Goal: Information Seeking & Learning: Learn about a topic

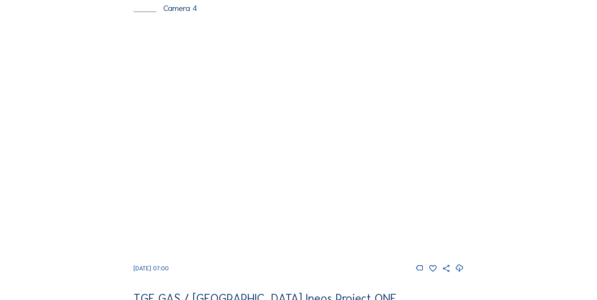
scroll to position [611, 0]
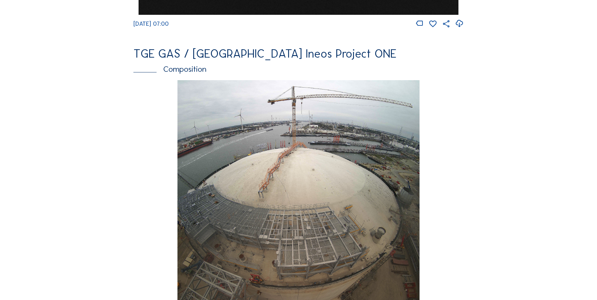
scroll to position [900, 0]
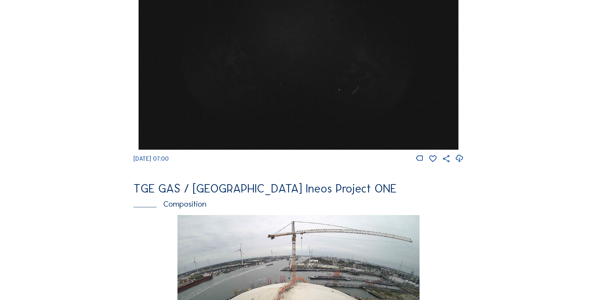
scroll to position [675, 0]
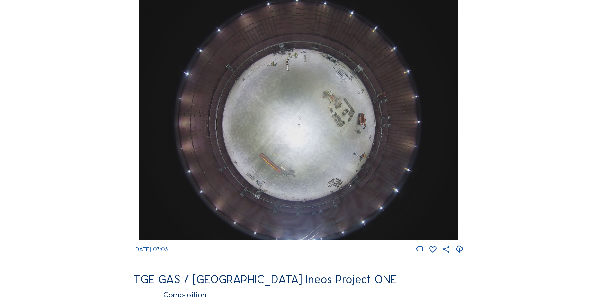
scroll to position [579, 0]
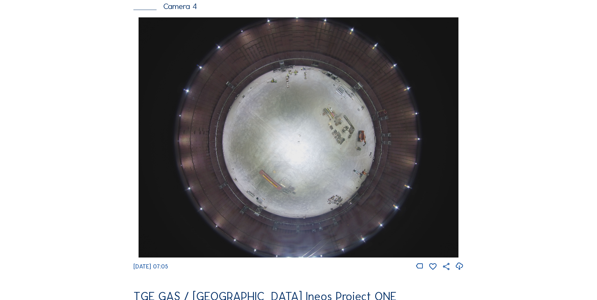
click at [458, 271] on icon at bounding box center [459, 266] width 9 height 11
click at [89, 132] on div "Feed Photo Show Map Search Fullscreen TGE GAS / Antwerpen Ineos Project ONE Cam…" at bounding box center [299, 19] width 448 height 1112
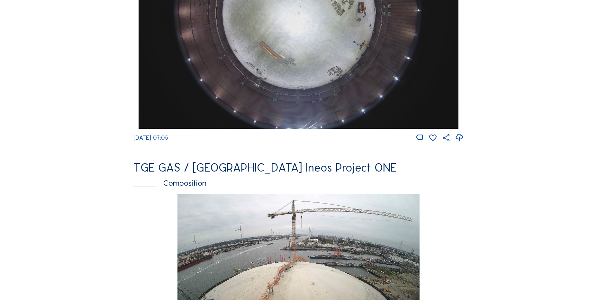
scroll to position [611, 0]
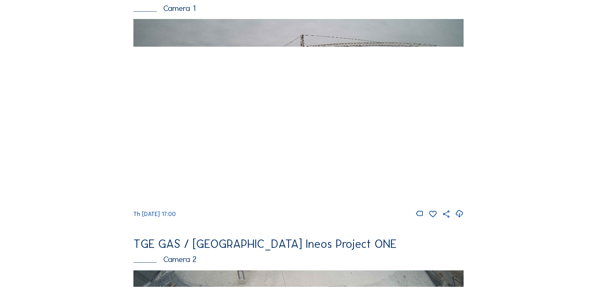
scroll to position [161, 0]
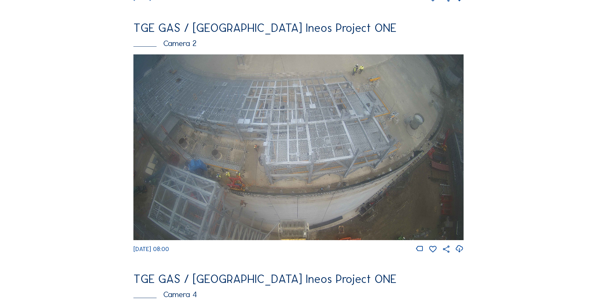
scroll to position [96, 0]
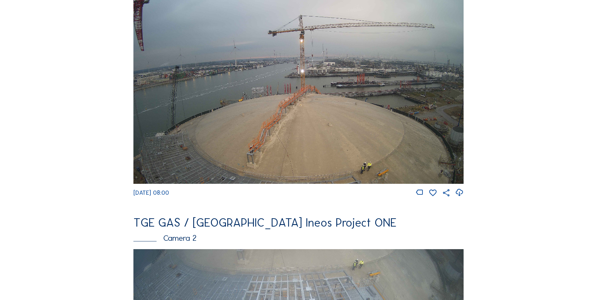
click at [458, 193] on icon at bounding box center [459, 192] width 9 height 11
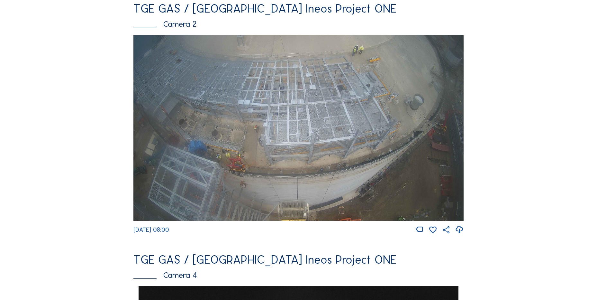
scroll to position [321, 0]
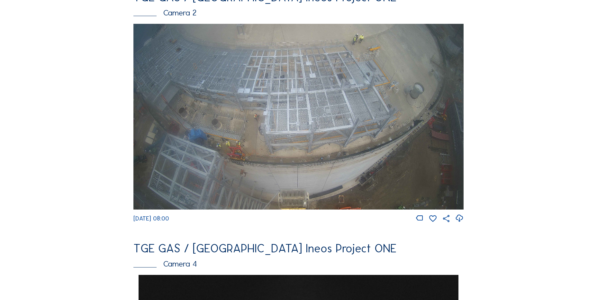
click at [106, 146] on div "Feed Photo Show Map Search Fullscreen TGE GAS / Antwerpen Ineos Project ONE Cam…" at bounding box center [299, 276] width 448 height 1112
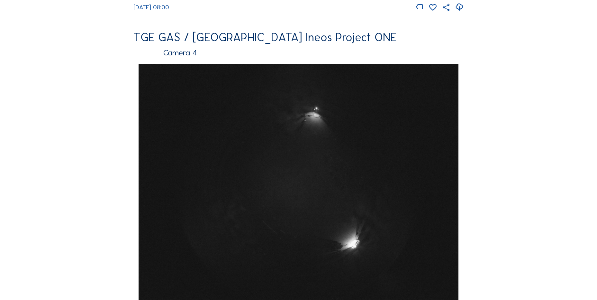
scroll to position [611, 0]
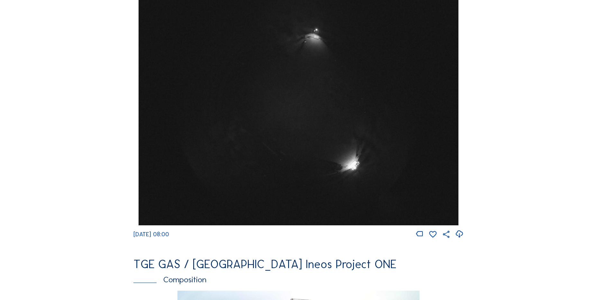
click at [311, 110] on img at bounding box center [298, 105] width 319 height 240
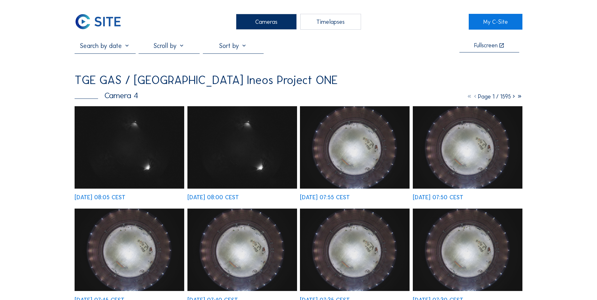
click at [347, 142] on img at bounding box center [355, 147] width 110 height 82
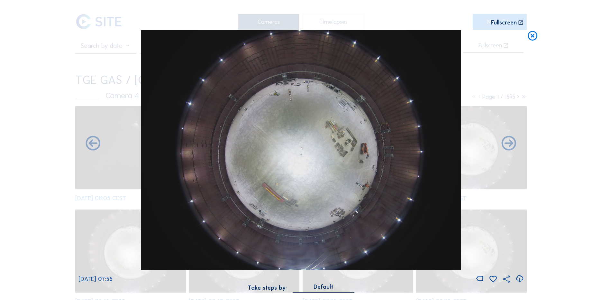
click at [530, 35] on icon at bounding box center [532, 36] width 12 height 12
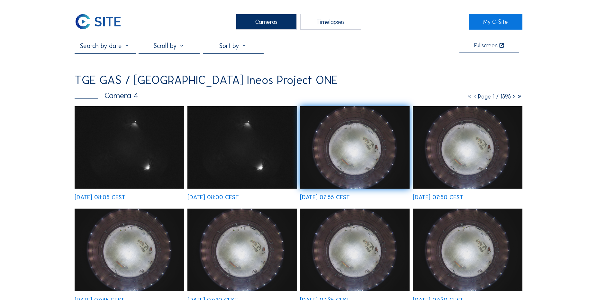
click at [99, 26] on img at bounding box center [98, 22] width 47 height 16
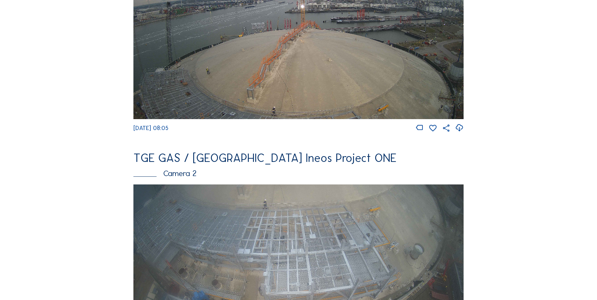
scroll to position [250, 0]
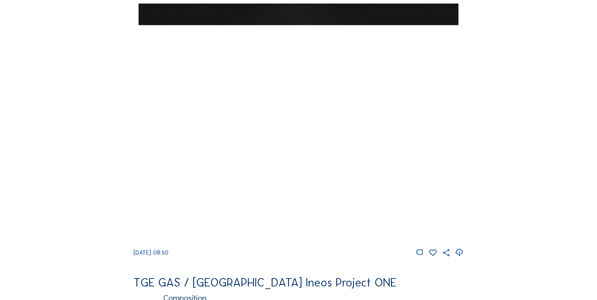
scroll to position [669, 0]
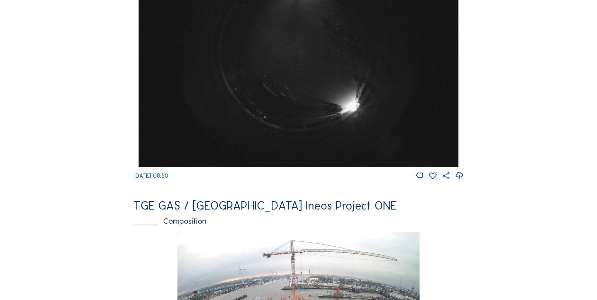
click at [256, 86] on img at bounding box center [298, 47] width 319 height 240
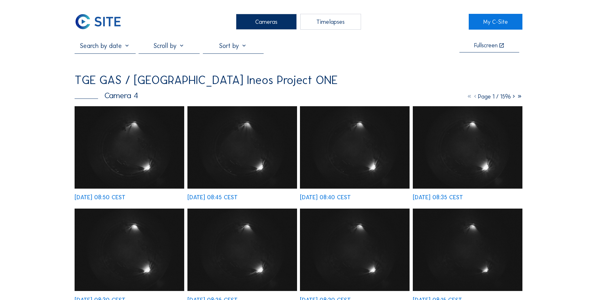
click at [114, 26] on img at bounding box center [98, 22] width 47 height 16
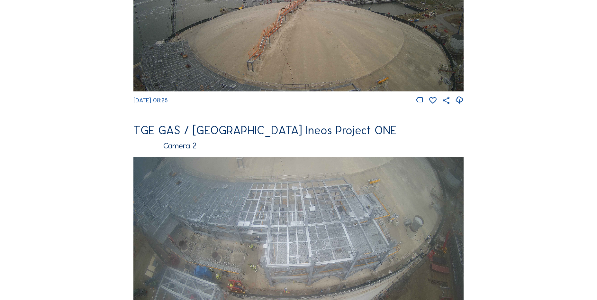
scroll to position [129, 0]
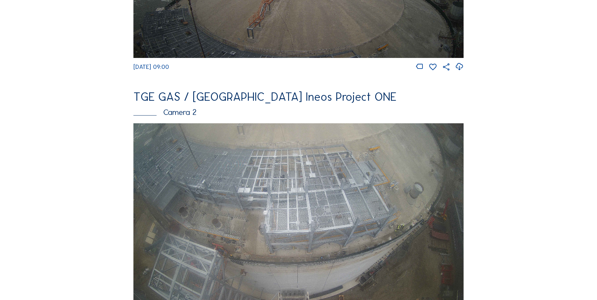
scroll to position [257, 0]
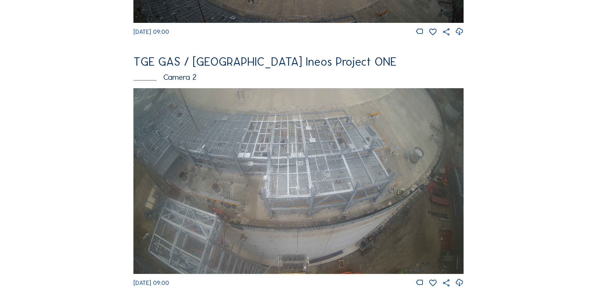
drag, startPoint x: 10, startPoint y: 181, endPoint x: 33, endPoint y: 170, distance: 24.7
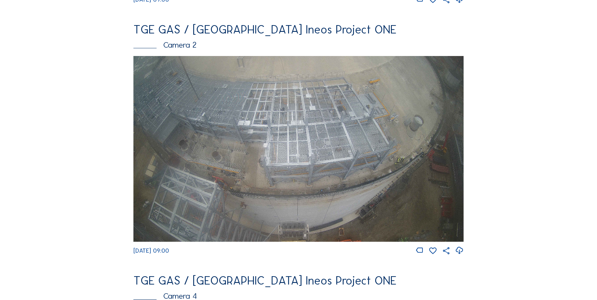
drag, startPoint x: 100, startPoint y: 154, endPoint x: 47, endPoint y: 99, distance: 75.5
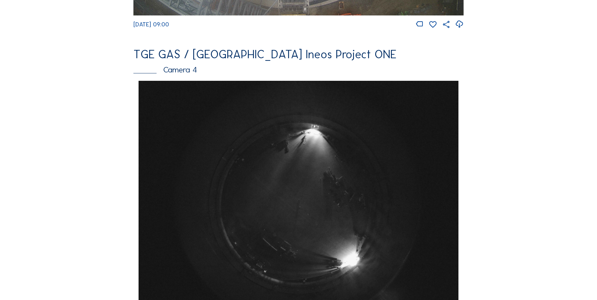
scroll to position [514, 0]
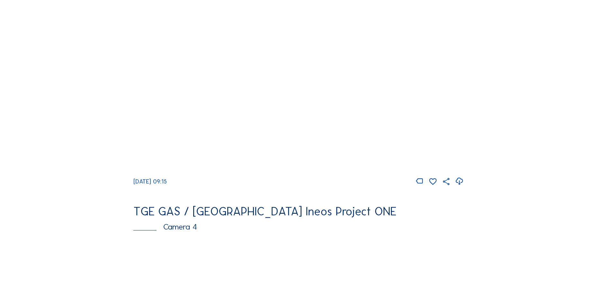
scroll to position [321, 0]
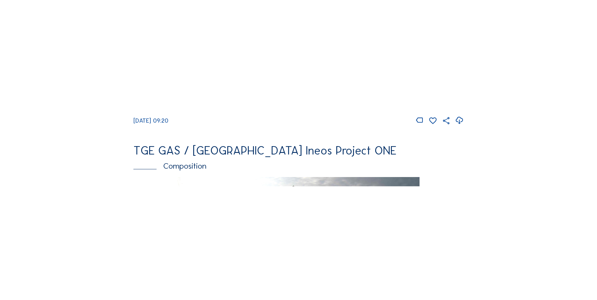
scroll to position [563, 0]
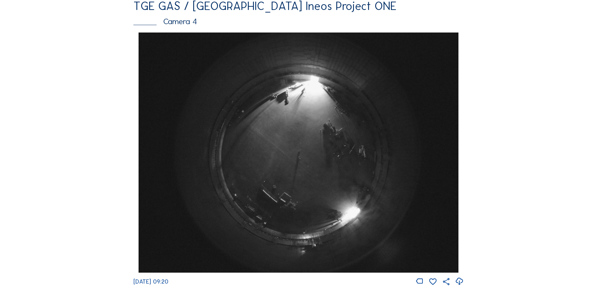
click at [59, 107] on div "Cameras Timelapses My C-Site Feed Photo Show Map Search Fullscreen TGE GAS / An…" at bounding box center [298, 155] width 597 height 1436
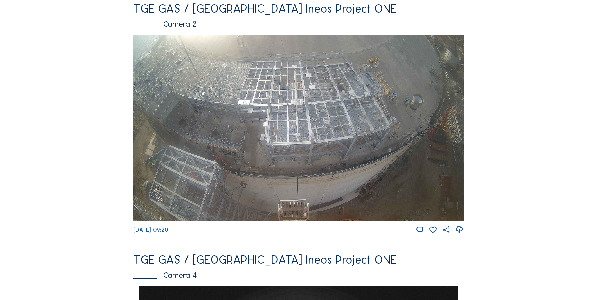
scroll to position [321, 0]
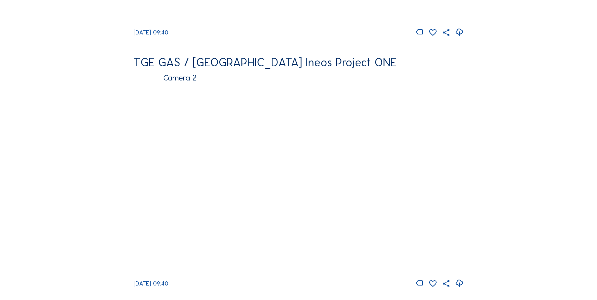
scroll to position [289, 0]
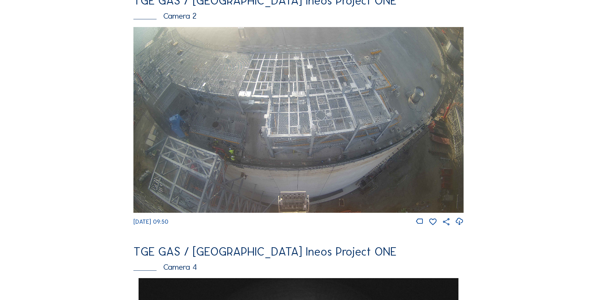
scroll to position [321, 0]
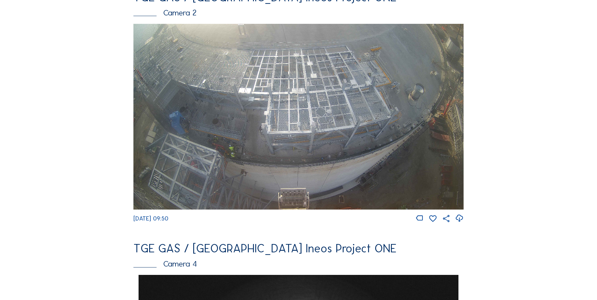
click at [213, 153] on img at bounding box center [298, 117] width 330 height 186
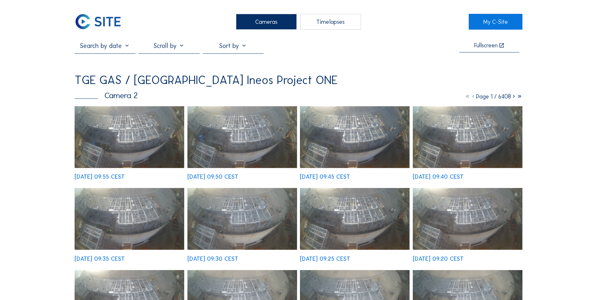
click at [346, 215] on img at bounding box center [355, 219] width 110 height 62
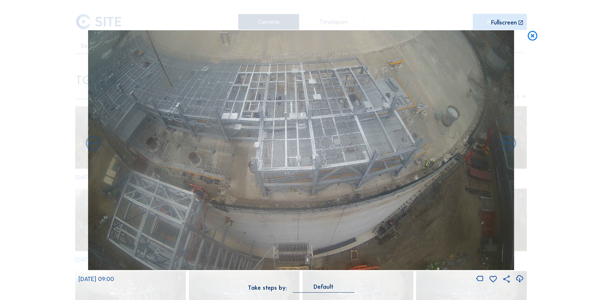
click at [539, 38] on div "Scroll to travel through time | Press 'Alt' Button + Scroll to Zoom | Click and…" at bounding box center [301, 150] width 602 height 300
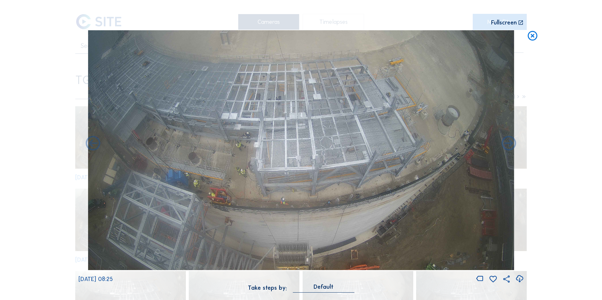
click at [531, 40] on icon at bounding box center [532, 36] width 12 height 12
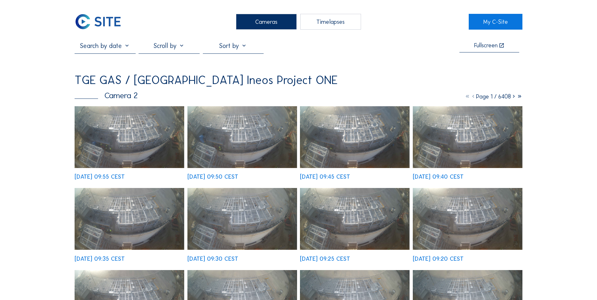
click at [123, 130] on img at bounding box center [130, 137] width 110 height 62
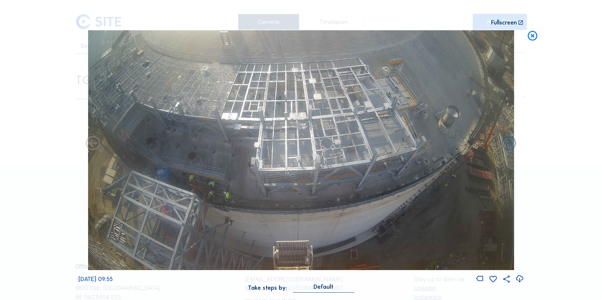
click at [531, 36] on icon at bounding box center [532, 36] width 12 height 12
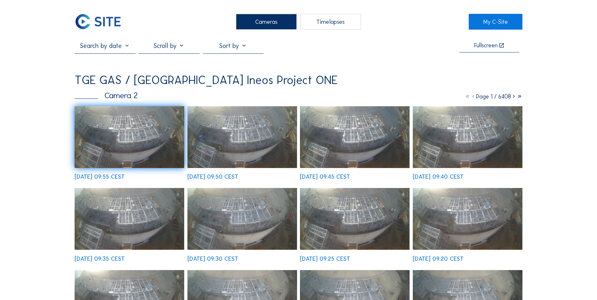
click at [90, 18] on img at bounding box center [98, 22] width 47 height 16
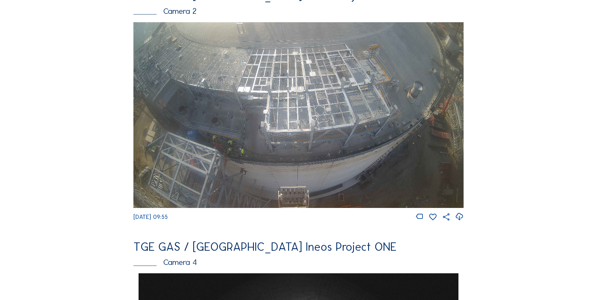
scroll to position [354, 0]
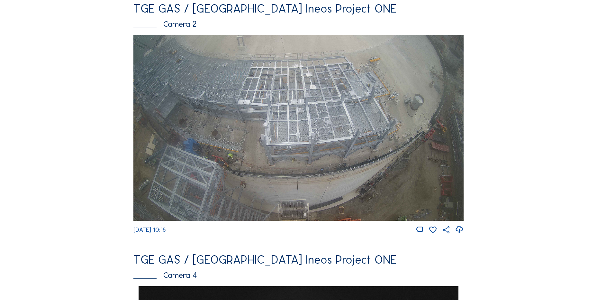
scroll to position [321, 0]
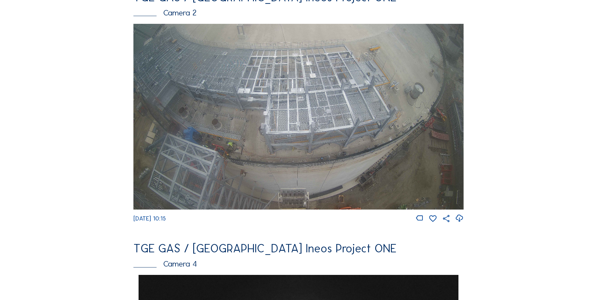
click at [461, 223] on icon at bounding box center [459, 218] width 9 height 11
click at [244, 105] on img at bounding box center [298, 117] width 330 height 186
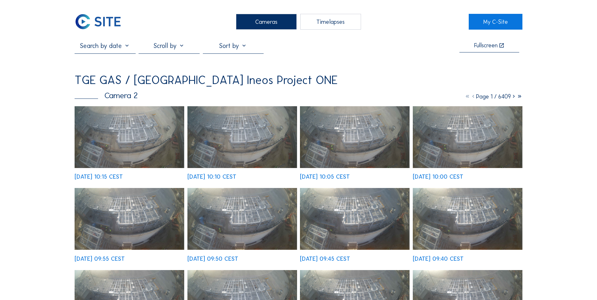
click at [112, 135] on img at bounding box center [130, 137] width 110 height 62
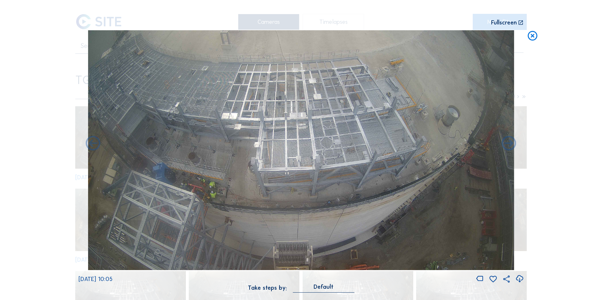
click at [531, 38] on icon at bounding box center [532, 36] width 12 height 12
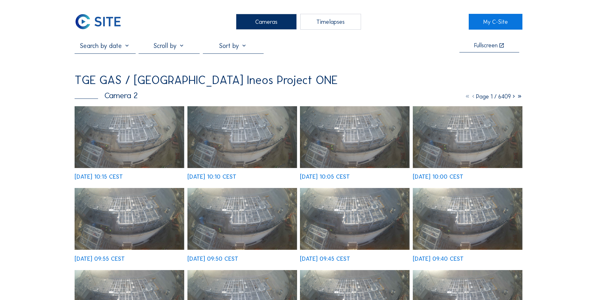
click at [100, 25] on img at bounding box center [98, 22] width 47 height 16
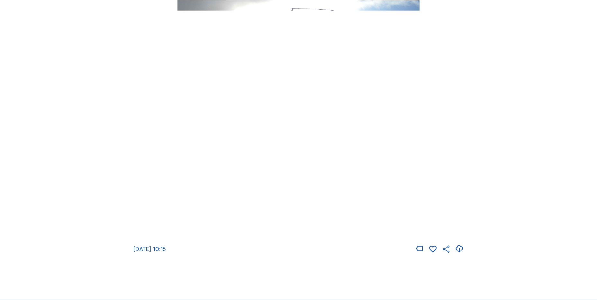
scroll to position [932, 0]
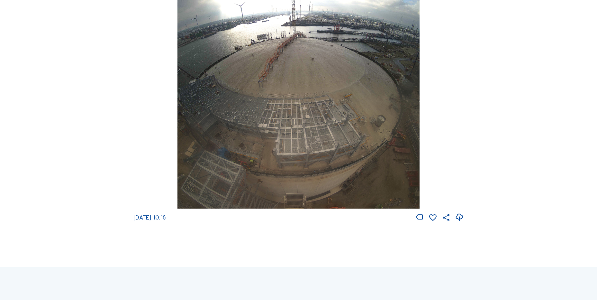
click at [460, 222] on icon at bounding box center [459, 217] width 9 height 11
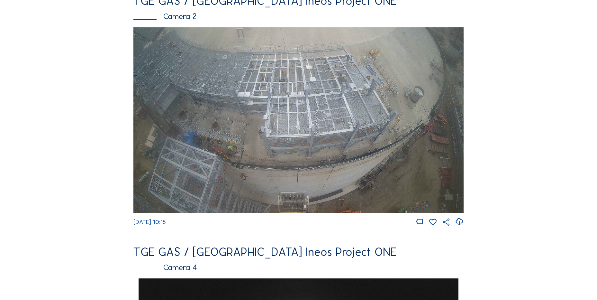
scroll to position [289, 0]
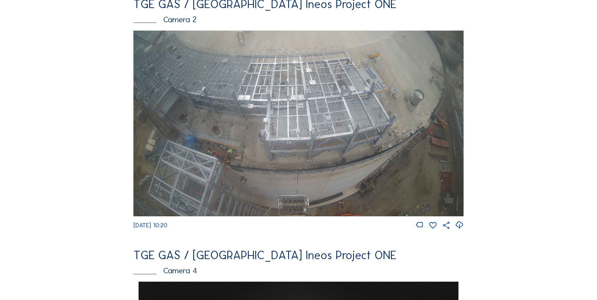
scroll to position [225, 0]
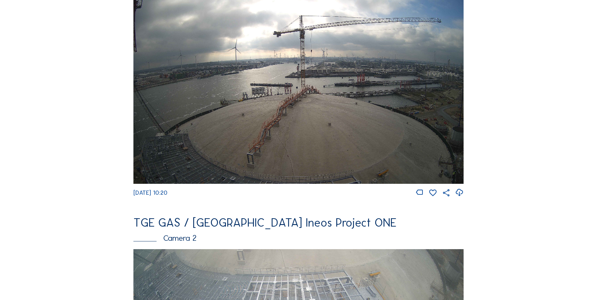
scroll to position [32, 0]
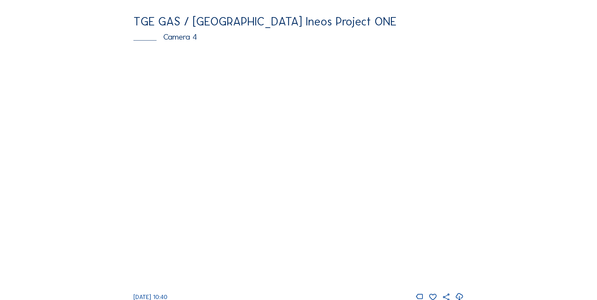
scroll to position [611, 0]
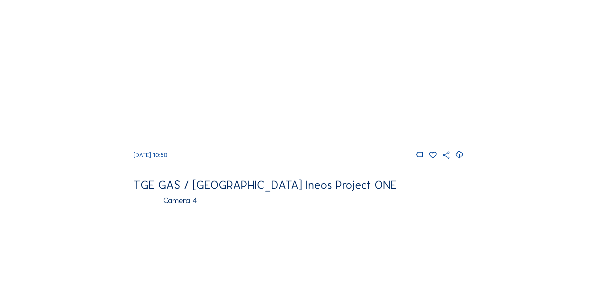
scroll to position [386, 0]
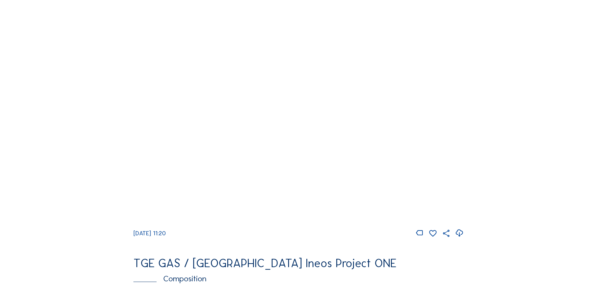
scroll to position [643, 0]
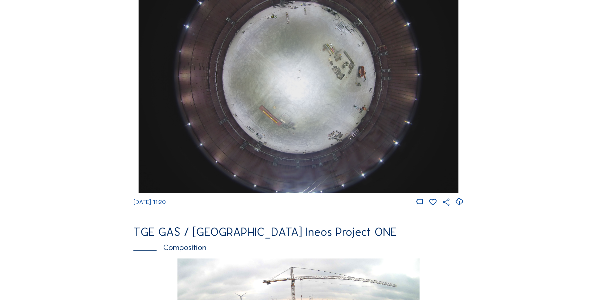
click at [462, 207] on icon at bounding box center [459, 201] width 9 height 11
click at [58, 113] on div "Cameras Timelapses My C-Site Feed Photo Show Map Search Fullscreen TGE GAS / [G…" at bounding box center [298, 75] width 597 height 1436
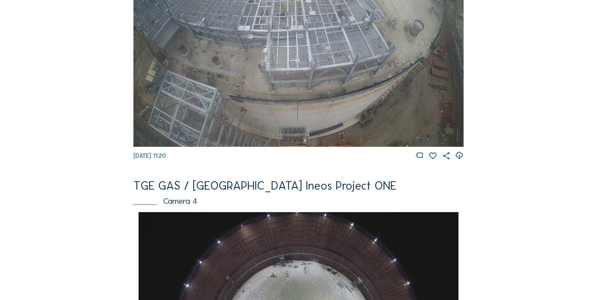
scroll to position [386, 0]
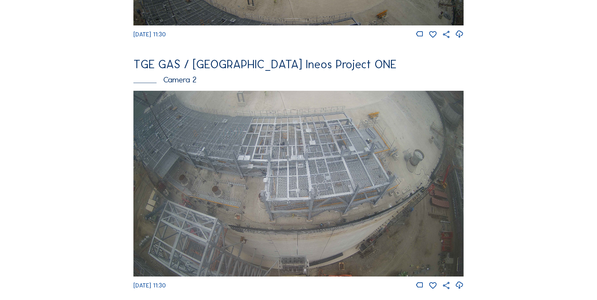
scroll to position [257, 0]
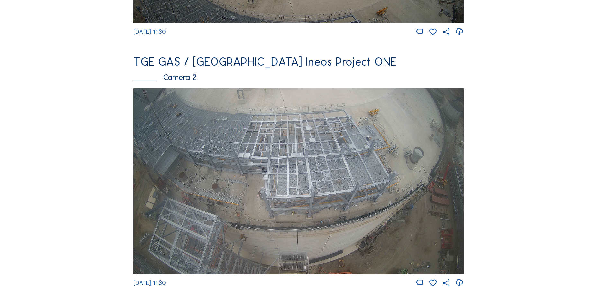
drag, startPoint x: 76, startPoint y: 174, endPoint x: 83, endPoint y: 166, distance: 11.0
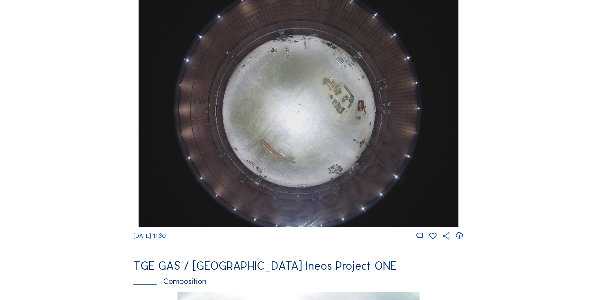
scroll to position [611, 0]
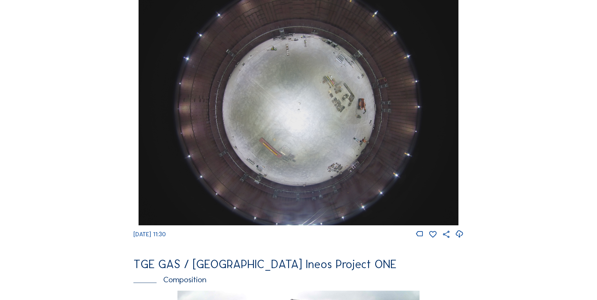
click at [461, 238] on icon at bounding box center [459, 234] width 9 height 11
click at [49, 139] on div "Cameras Timelapses My C-Site Feed Photo Show Map Search Fullscreen TGE GAS / An…" at bounding box center [298, 107] width 597 height 1436
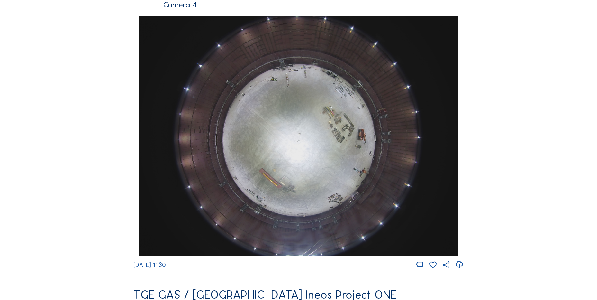
scroll to position [579, 0]
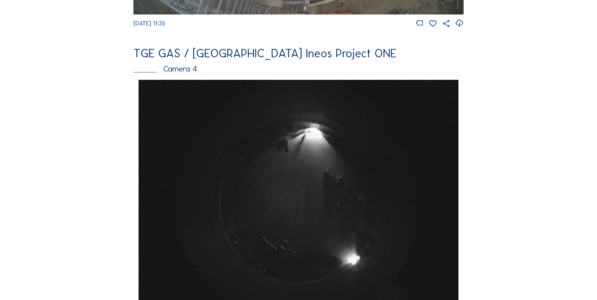
scroll to position [611, 0]
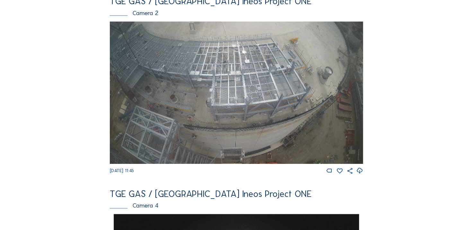
scroll to position [418, 0]
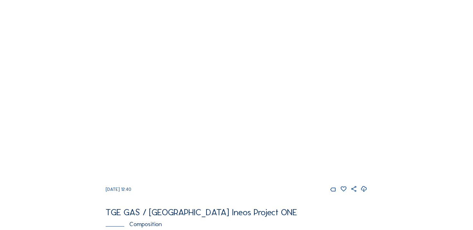
scroll to position [450, 0]
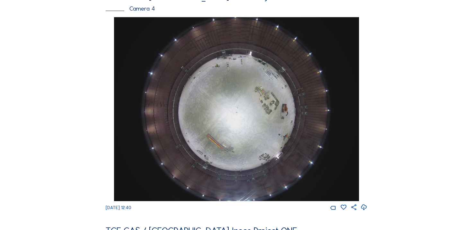
click at [366, 212] on icon at bounding box center [364, 207] width 7 height 8
click at [94, 99] on div "Feed Photo Show Map Search Fullscreen TGE GAS / Antwerpen Ineos Project ONE Cam…" at bounding box center [236, 13] width 355 height 863
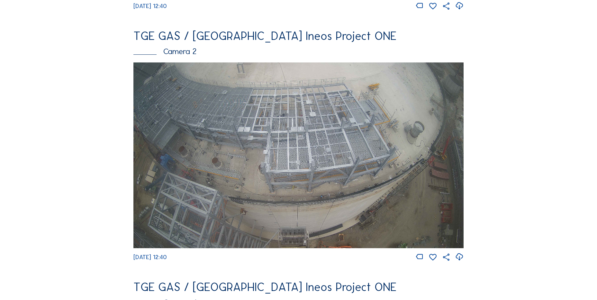
scroll to position [321, 0]
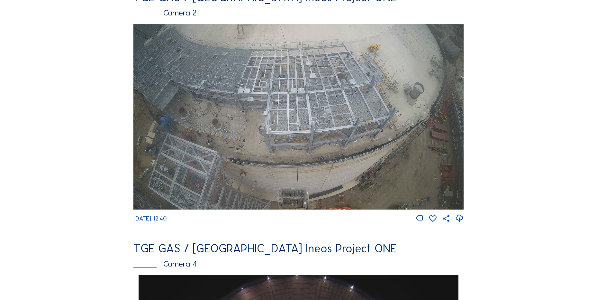
click at [463, 223] on icon at bounding box center [459, 218] width 9 height 11
click at [77, 133] on div "Feed Photo Show Map Search Fullscreen TGE GAS / Antwerpen Ineos Project ONE Cam…" at bounding box center [299, 276] width 448 height 1112
drag, startPoint x: 79, startPoint y: 132, endPoint x: 82, endPoint y: 131, distance: 3.6
click at [79, 132] on div "Feed Photo Show Map Search Fullscreen TGE GAS / Antwerpen Ineos Project ONE Cam…" at bounding box center [299, 276] width 448 height 1112
click at [92, 150] on div "Feed Photo Show Map Search Fullscreen TGE GAS / Antwerpen Ineos Project ONE Cam…" at bounding box center [299, 276] width 448 height 1112
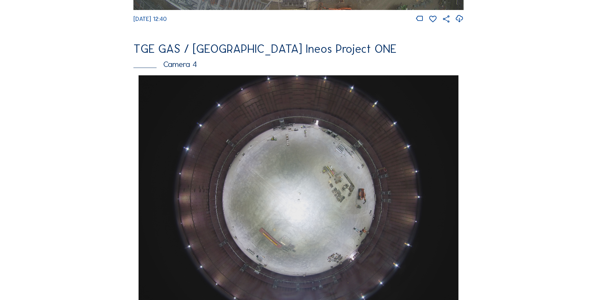
scroll to position [643, 0]
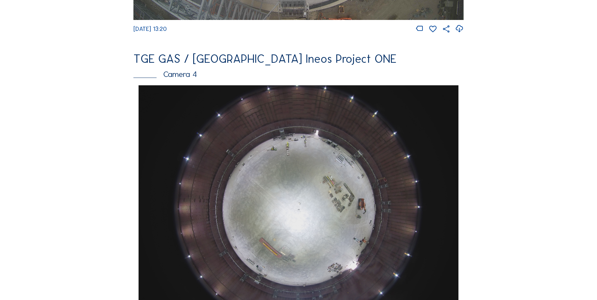
scroll to position [450, 0]
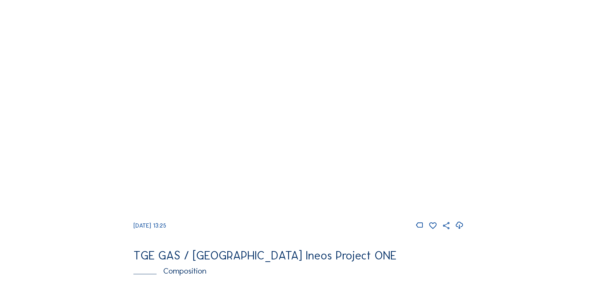
scroll to position [611, 0]
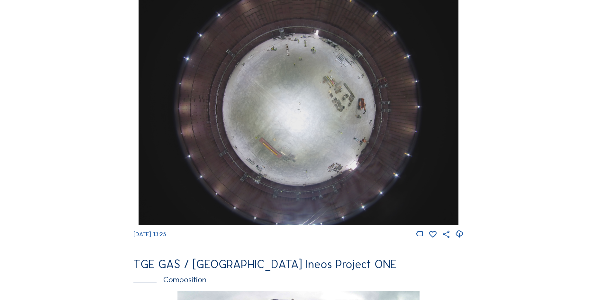
click at [460, 239] on icon at bounding box center [459, 234] width 9 height 11
click at [40, 109] on div "Cameras Timelapses My C-Site Feed Photo Show Map Search Fullscreen TGE GAS / [G…" at bounding box center [298, 107] width 597 height 1436
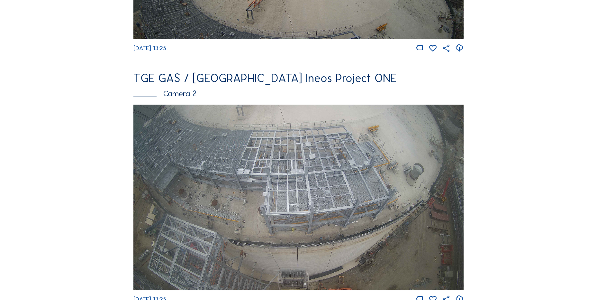
scroll to position [321, 0]
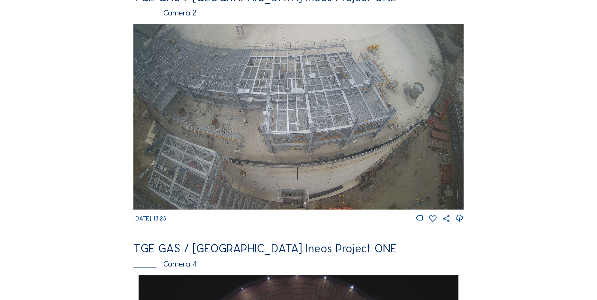
click at [250, 126] on img at bounding box center [298, 117] width 330 height 186
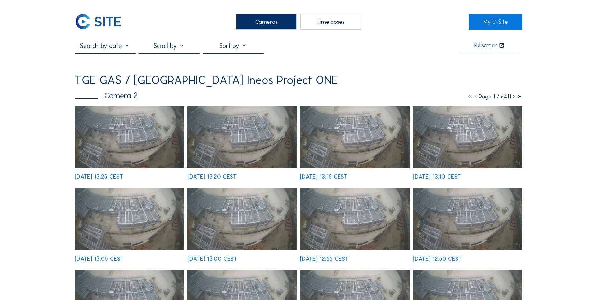
click at [130, 119] on img at bounding box center [130, 137] width 110 height 62
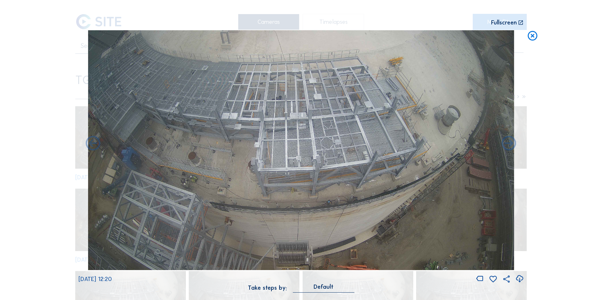
click at [533, 42] on icon at bounding box center [532, 36] width 12 height 12
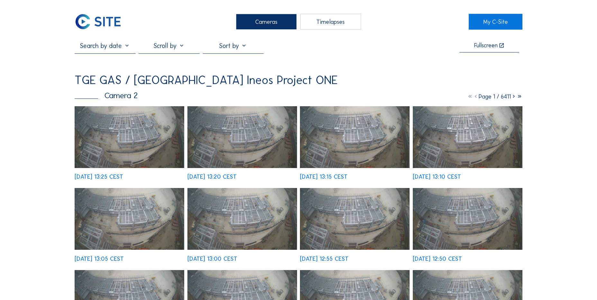
click at [93, 19] on img at bounding box center [98, 22] width 47 height 16
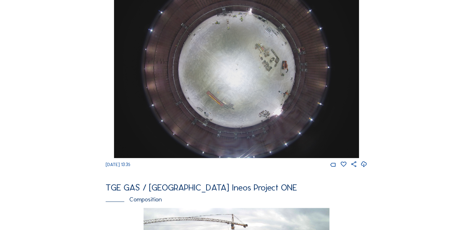
scroll to position [482, 0]
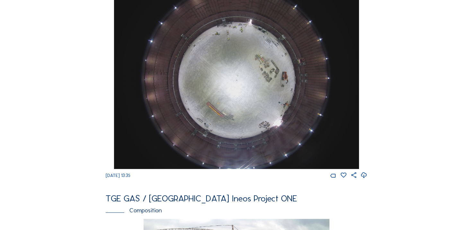
click at [364, 180] on icon at bounding box center [364, 175] width 7 height 8
click at [27, 113] on div "Cameras Timelapses My C-Site Feed Photo Show Map Search Fullscreen TGE GAS / [G…" at bounding box center [236, 74] width 473 height 1112
click at [21, 85] on div "Cameras Timelapses My C-Site Feed Photo Show Map Search Fullscreen TGE GAS / [G…" at bounding box center [236, 74] width 473 height 1112
